Goal: Task Accomplishment & Management: Manage account settings

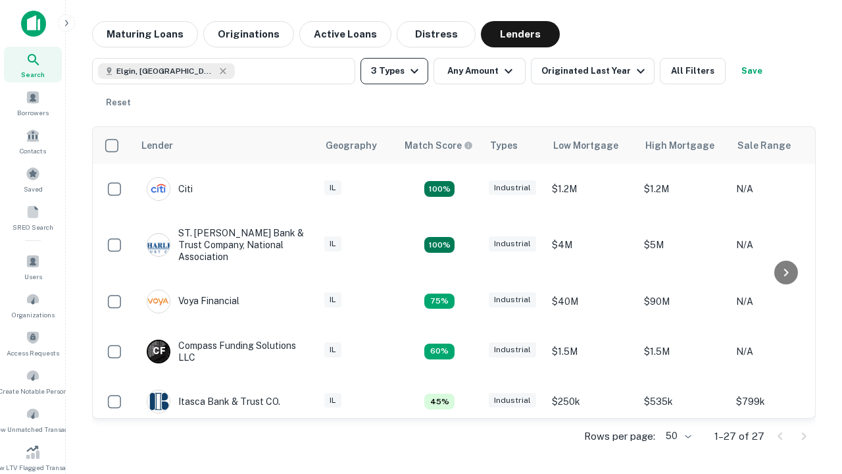
click at [394, 71] on button "3 Types" at bounding box center [394, 71] width 68 height 26
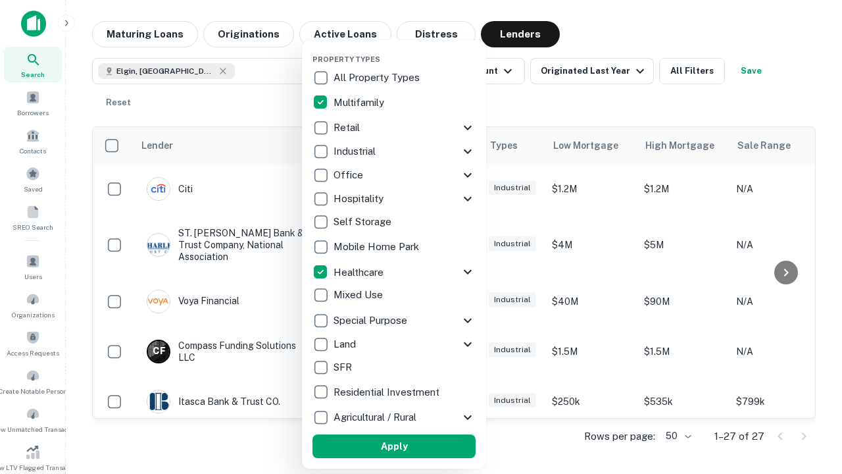
click at [394, 446] on button "Apply" at bounding box center [393, 446] width 163 height 24
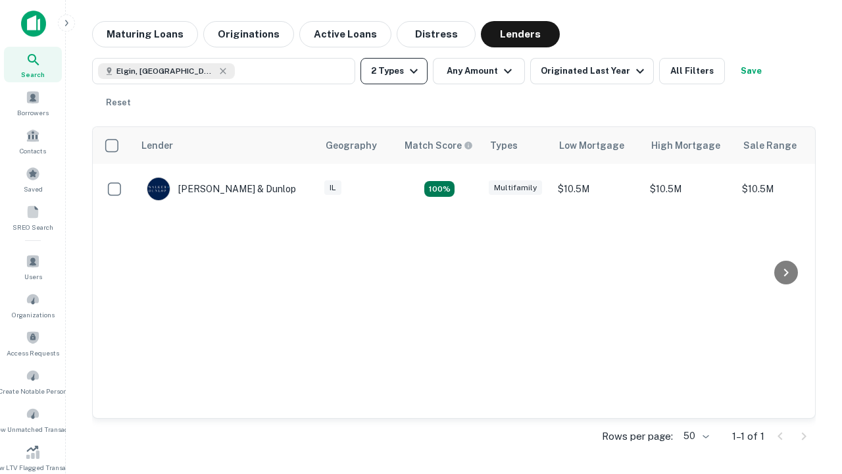
click at [394, 71] on button "2 Types" at bounding box center [393, 71] width 67 height 26
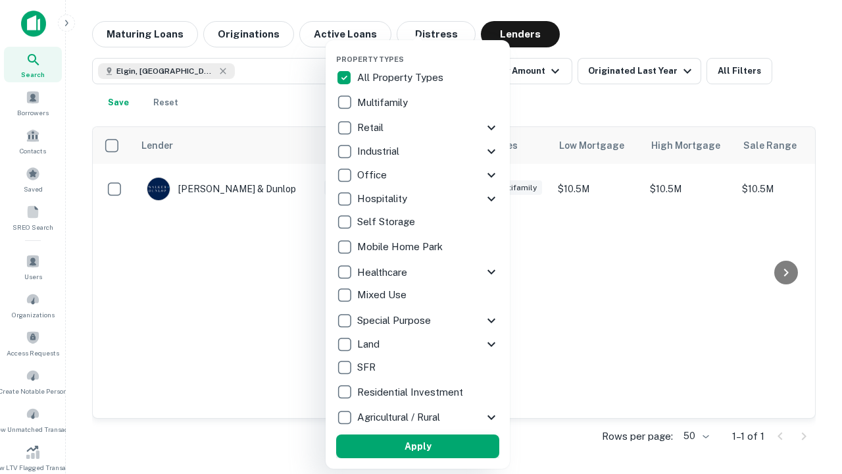
click at [418, 446] on button "Apply" at bounding box center [417, 446] width 163 height 24
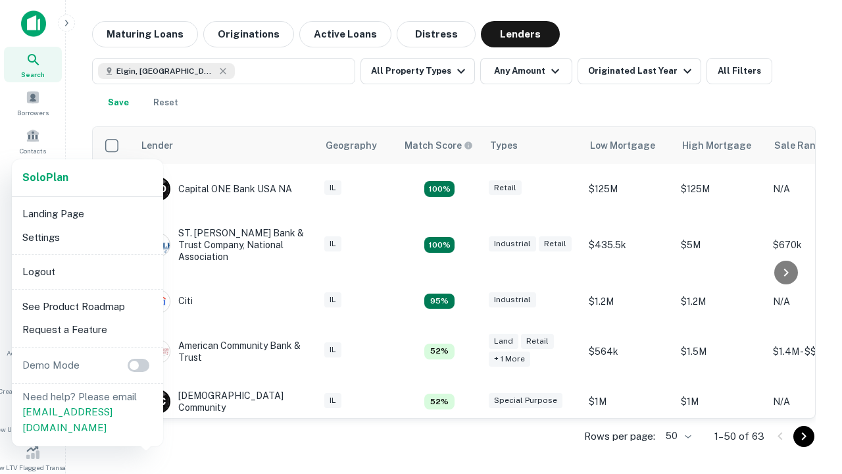
scroll to position [243, 0]
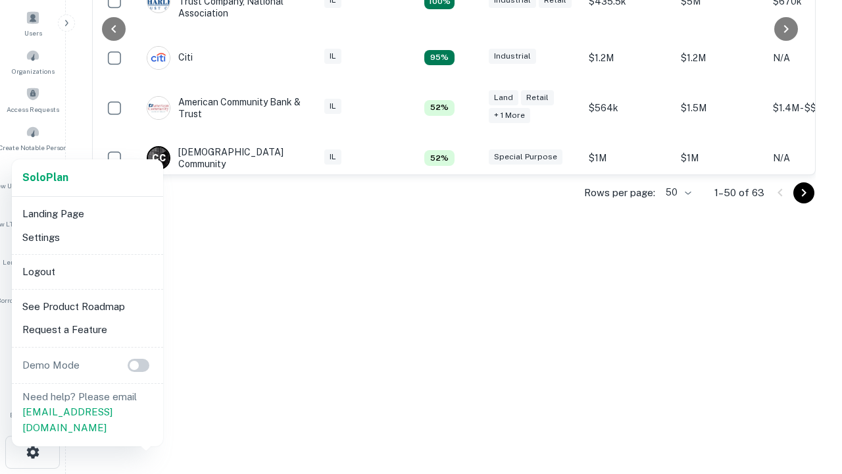
click at [87, 271] on li "Logout" at bounding box center [87, 272] width 141 height 24
